Goal: Share content

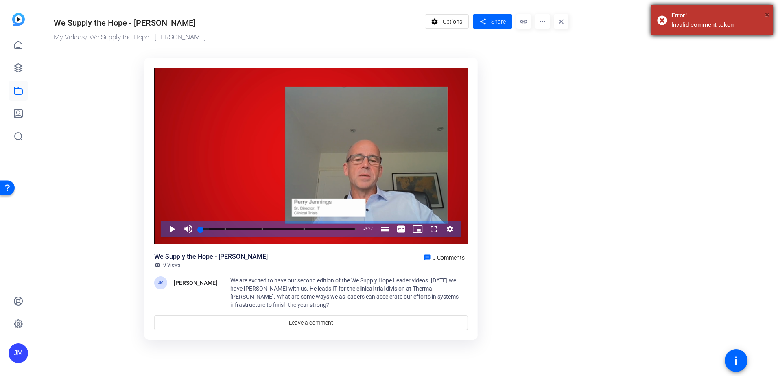
click at [767, 13] on span "×" at bounding box center [767, 15] width 4 height 10
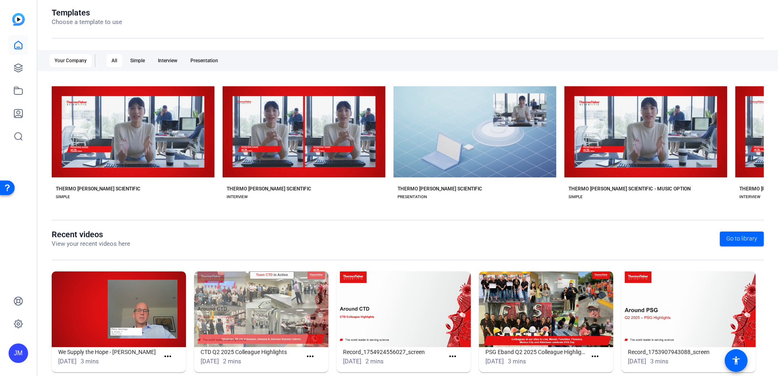
scroll to position [105, 0]
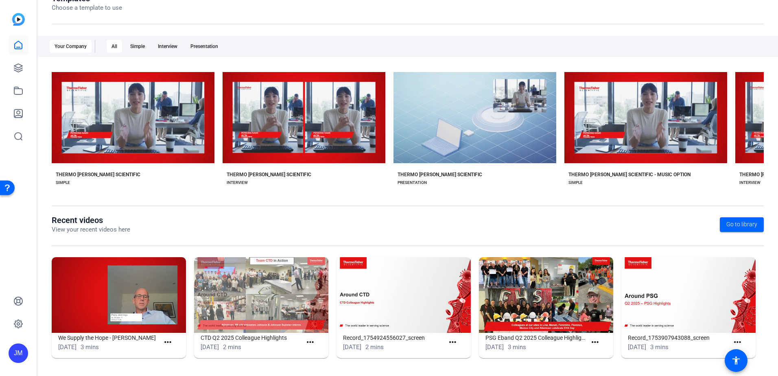
click at [157, 319] on img at bounding box center [119, 295] width 134 height 76
click at [166, 340] on mat-icon "more_horiz" at bounding box center [168, 342] width 10 height 10
click at [166, 340] on div at bounding box center [389, 188] width 778 height 376
click at [15, 61] on link at bounding box center [19, 68] width 20 height 20
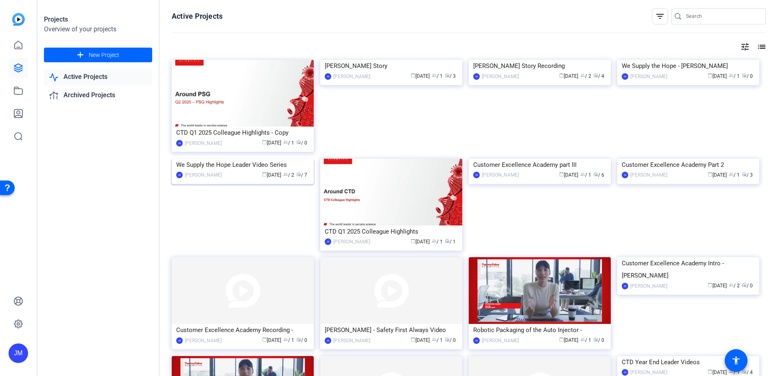
click at [265, 171] on div "We Supply the Hope Leader Video Series" at bounding box center [242, 165] width 133 height 12
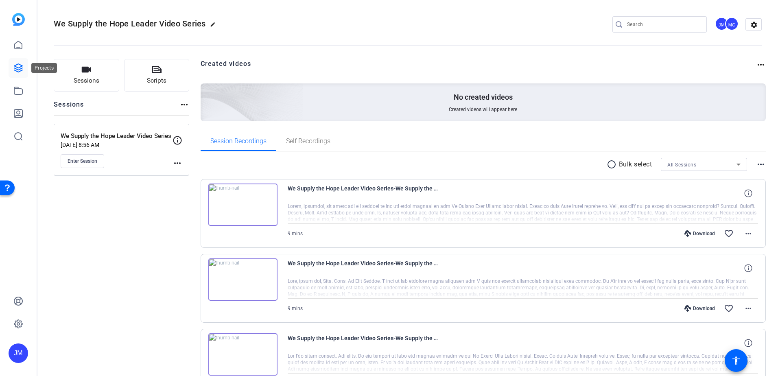
click at [20, 69] on icon at bounding box center [18, 68] width 8 height 8
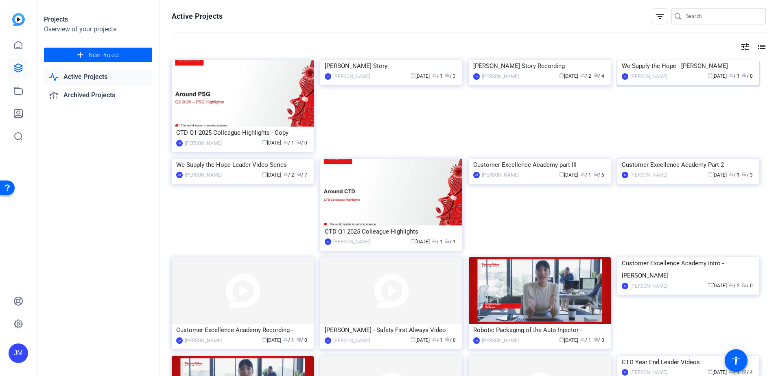
click at [666, 72] on div "We Supply the Hope - [PERSON_NAME]" at bounding box center [688, 66] width 133 height 12
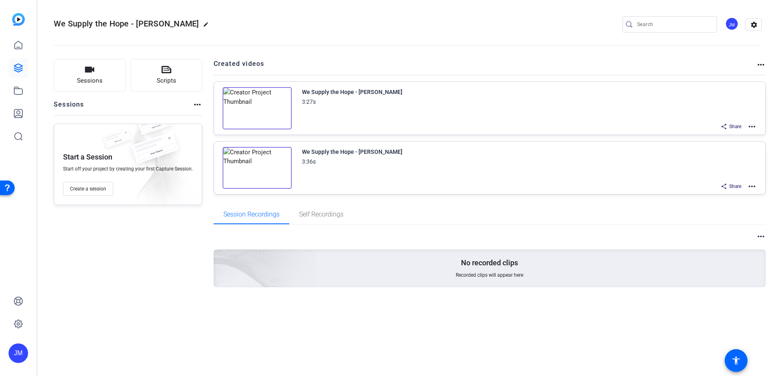
click at [203, 23] on mat-icon "edit" at bounding box center [208, 27] width 10 height 10
drag, startPoint x: 111, startPoint y: 24, endPoint x: 201, endPoint y: 29, distance: 90.9
click at [201, 29] on div "We Supply the Hope - Rod Stull check_circle clear JM settings" at bounding box center [408, 24] width 708 height 12
type input "We Supply the Hope - Leader Videos"
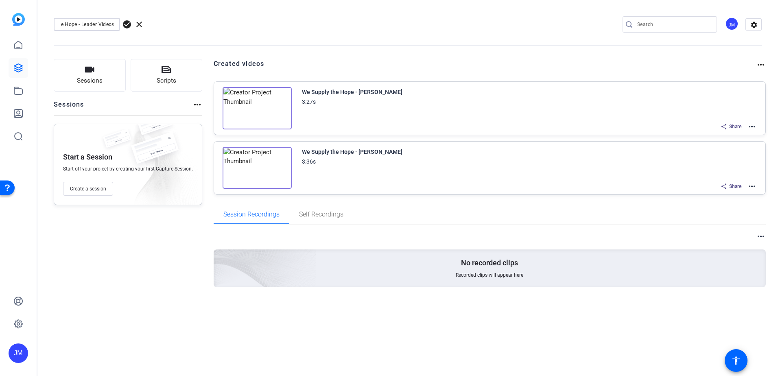
click at [128, 24] on span "check_circle" at bounding box center [127, 25] width 10 height 10
click at [756, 126] on mat-icon "more_horiz" at bounding box center [752, 127] width 10 height 10
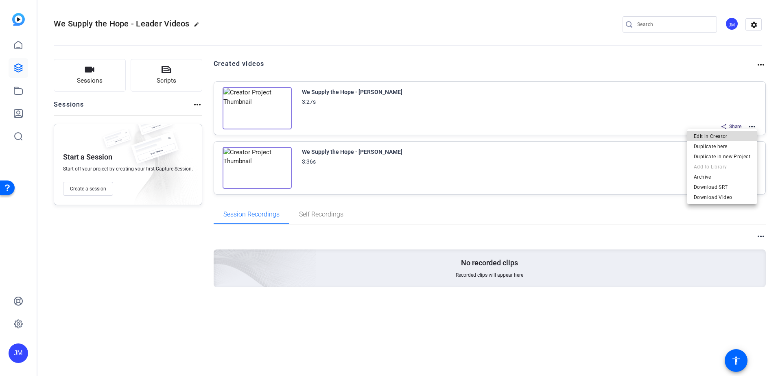
click at [743, 135] on span "Edit in Creator" at bounding box center [722, 136] width 57 height 10
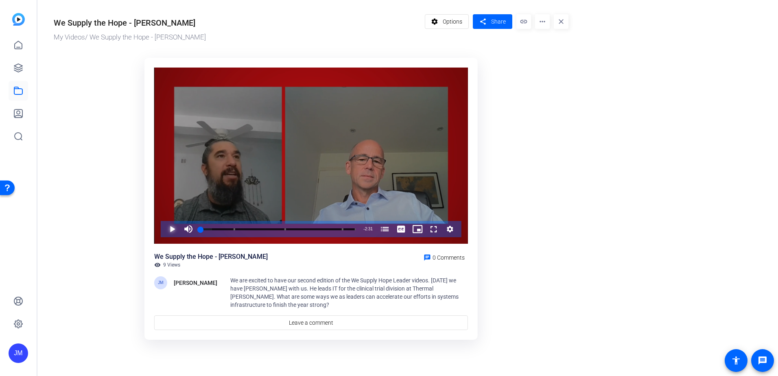
click at [164, 230] on span "Video Player" at bounding box center [164, 229] width 0 height 16
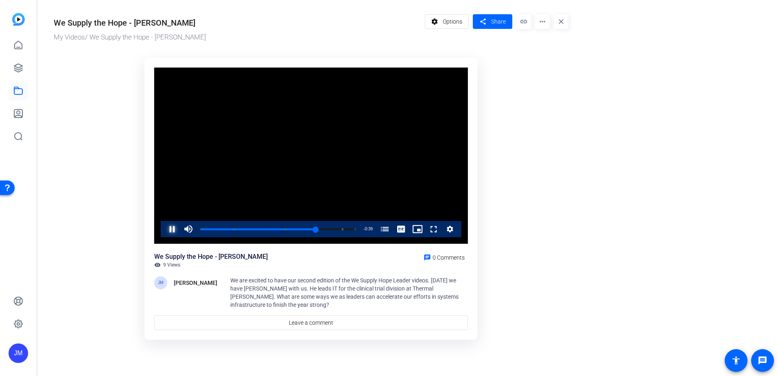
click at [164, 230] on span "Video Player" at bounding box center [164, 229] width 0 height 16
click at [164, 229] on span "Video Player" at bounding box center [164, 229] width 0 height 16
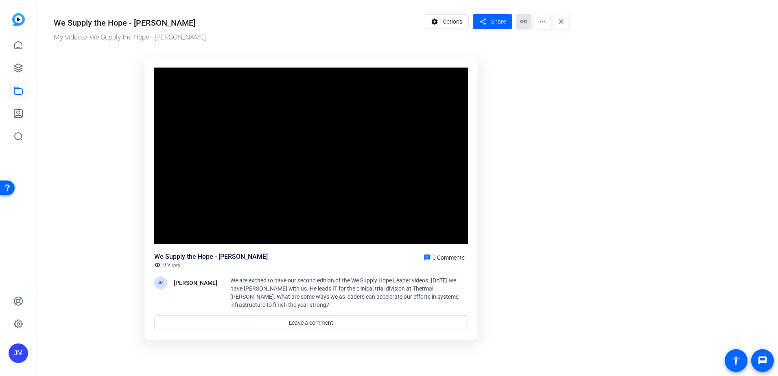
click at [520, 21] on mat-icon "link" at bounding box center [523, 21] width 15 height 15
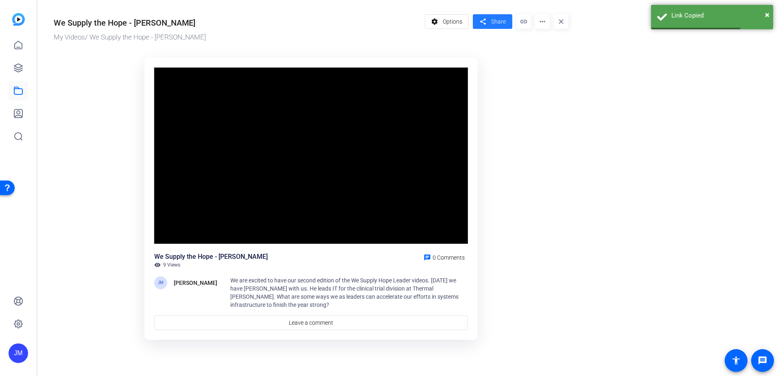
click at [502, 21] on span "Share" at bounding box center [498, 22] width 15 height 9
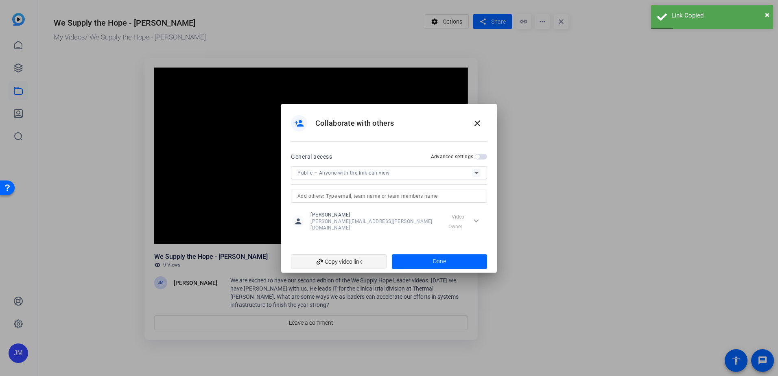
click at [355, 254] on span "add_link Copy video link" at bounding box center [339, 261] width 83 height 15
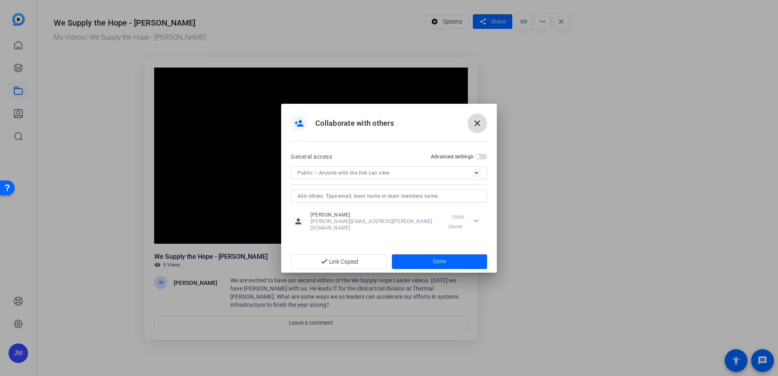
click at [477, 122] on mat-icon "close" at bounding box center [478, 123] width 10 height 10
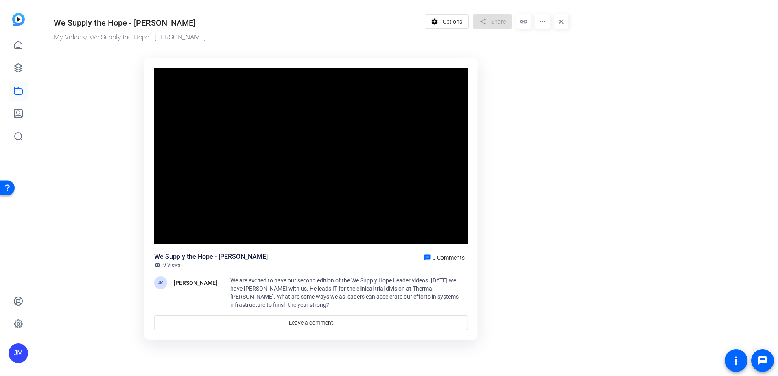
click at [576, 131] on div "We Supply the Hope - Perry Jennings My Videos / We Supply the Hope - Perry Jenn…" at bounding box center [306, 176] width 539 height 352
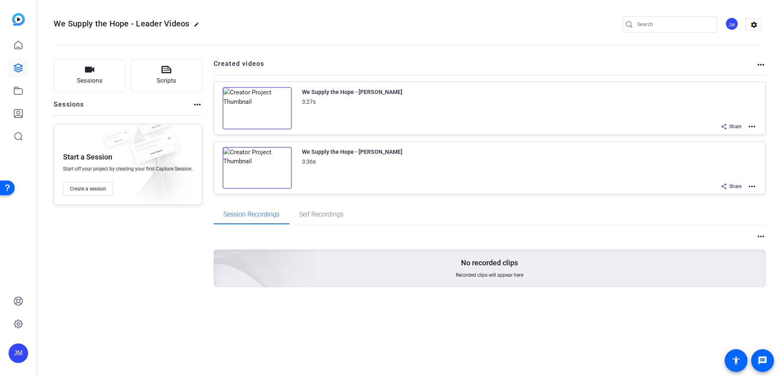
click at [750, 128] on mat-icon "more_horiz" at bounding box center [752, 127] width 10 height 10
click at [0, 0] on span "Edit in Creator" at bounding box center [0, 0] width 0 height 0
